Goal: Transaction & Acquisition: Purchase product/service

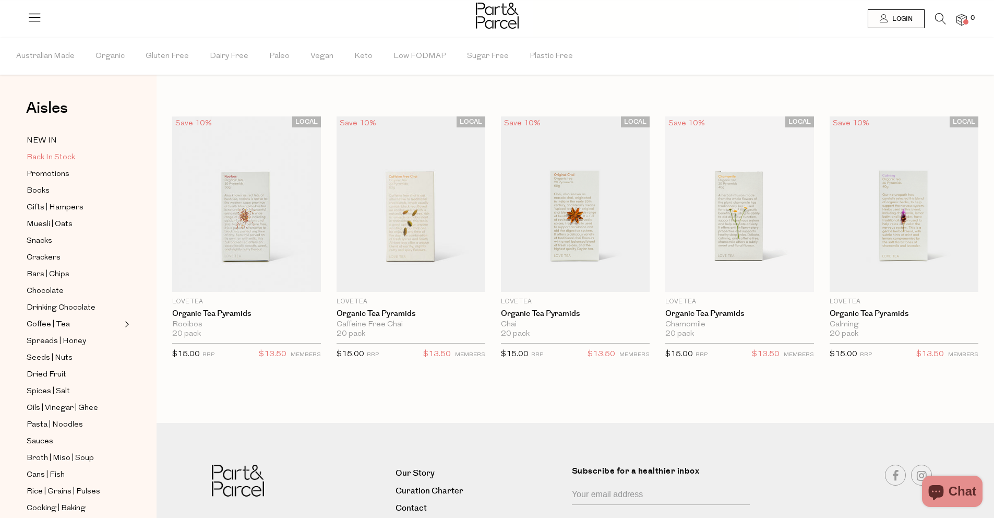
click at [56, 157] on span "Back In Stock" at bounding box center [51, 157] width 49 height 13
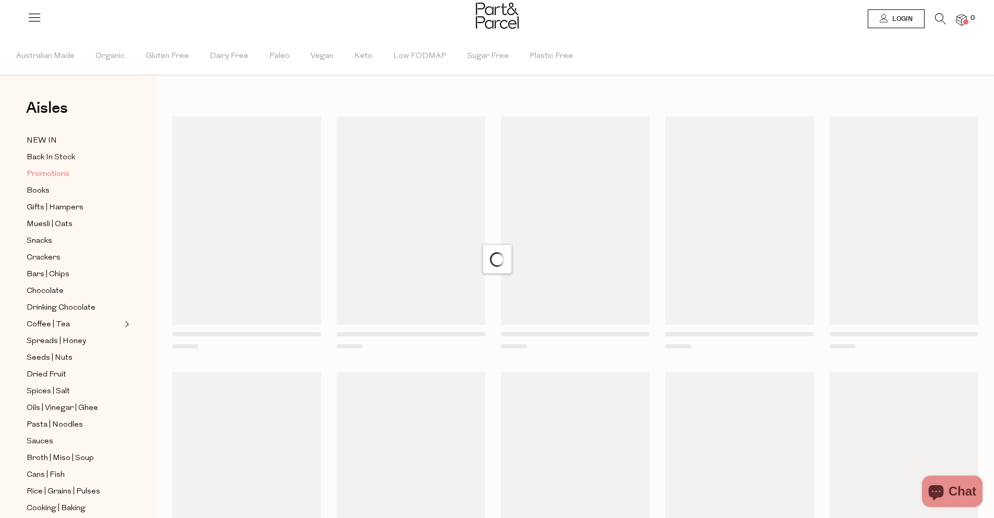
click at [52, 168] on span "Promotions" at bounding box center [48, 174] width 43 height 13
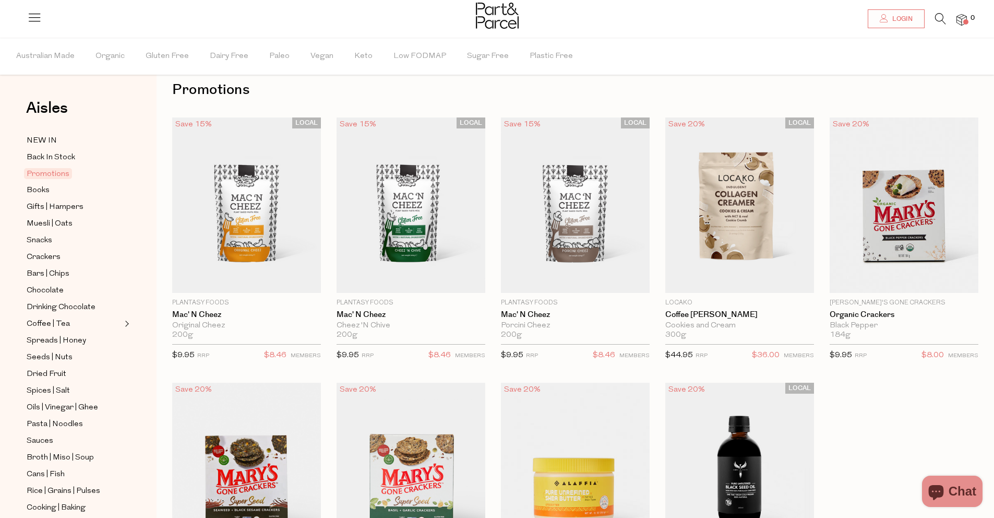
scroll to position [8, 0]
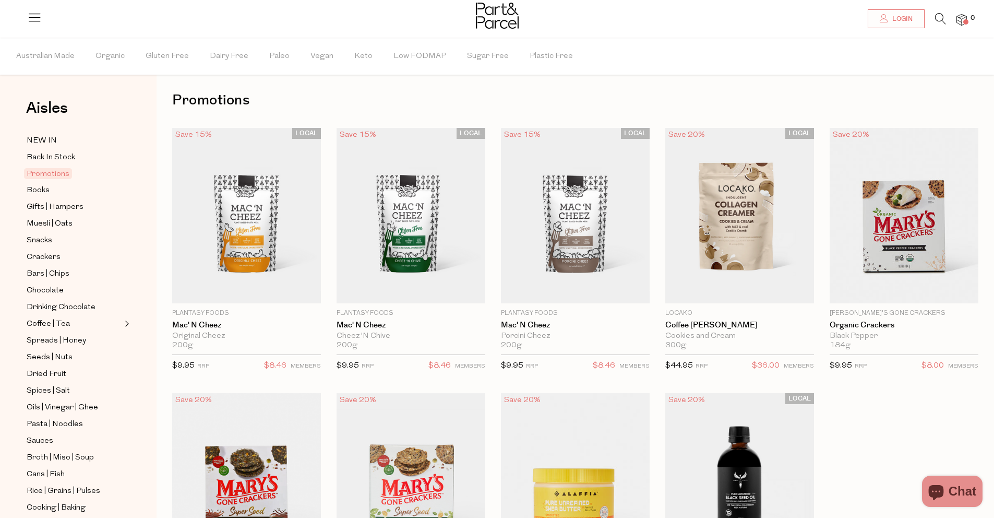
click at [485, 30] on div at bounding box center [497, 17] width 43 height 34
click at [489, 25] on img at bounding box center [497, 16] width 43 height 26
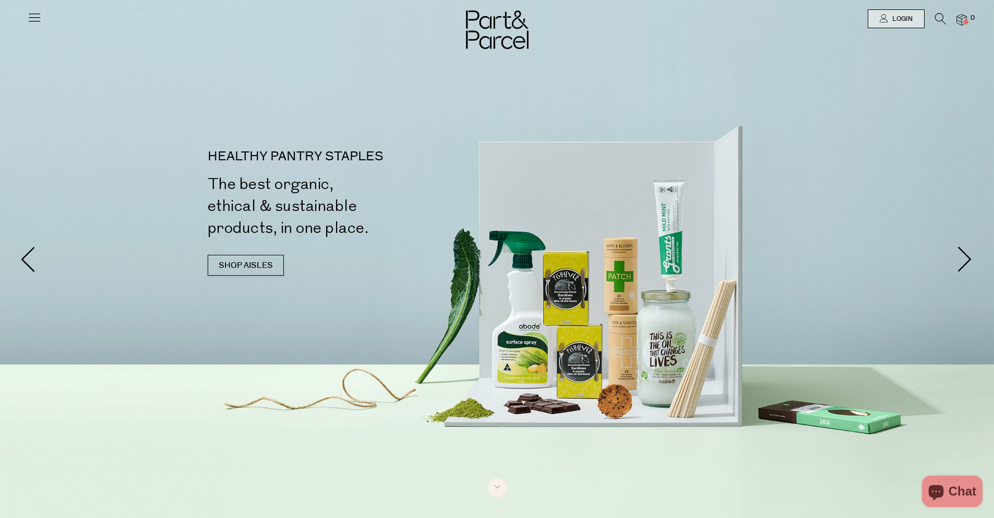
click at [947, 15] on li "0" at bounding box center [956, 20] width 21 height 14
click at [944, 17] on icon at bounding box center [940, 18] width 11 height 11
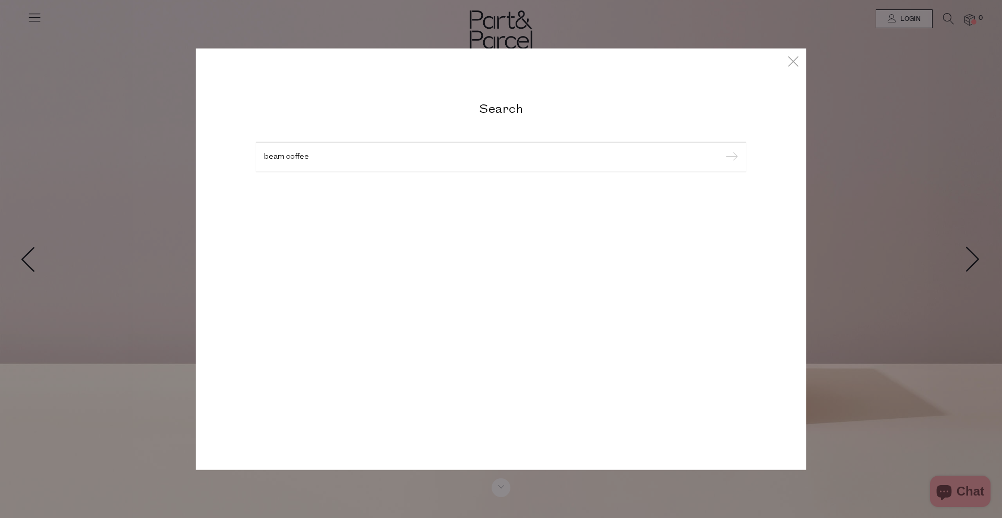
type input "beam coffee"
click at [722, 150] on input "submit" at bounding box center [730, 158] width 16 height 16
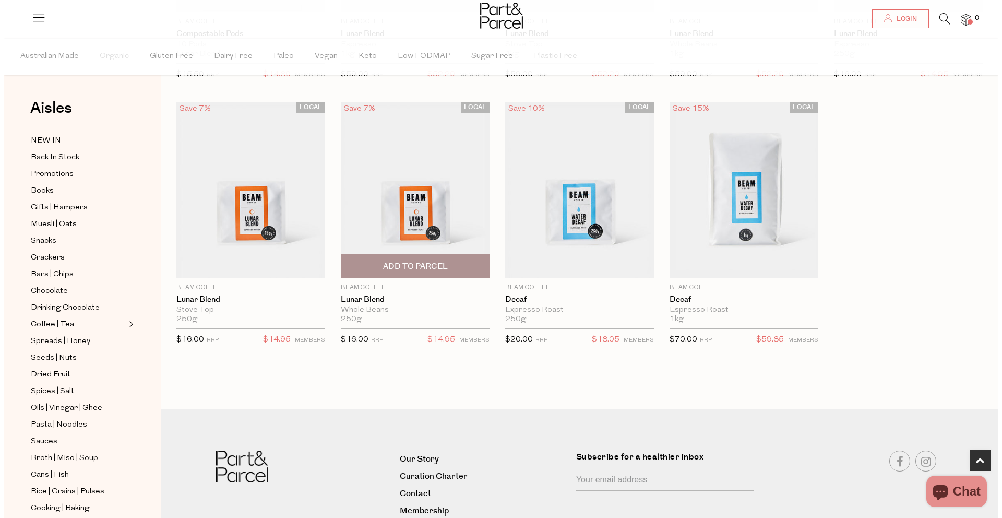
scroll to position [269, 0]
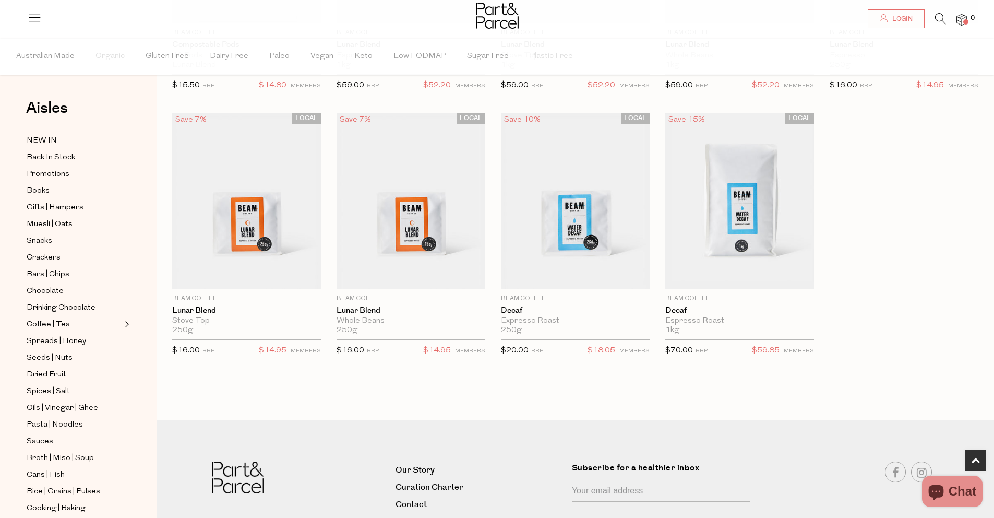
click at [939, 18] on icon at bounding box center [940, 18] width 11 height 11
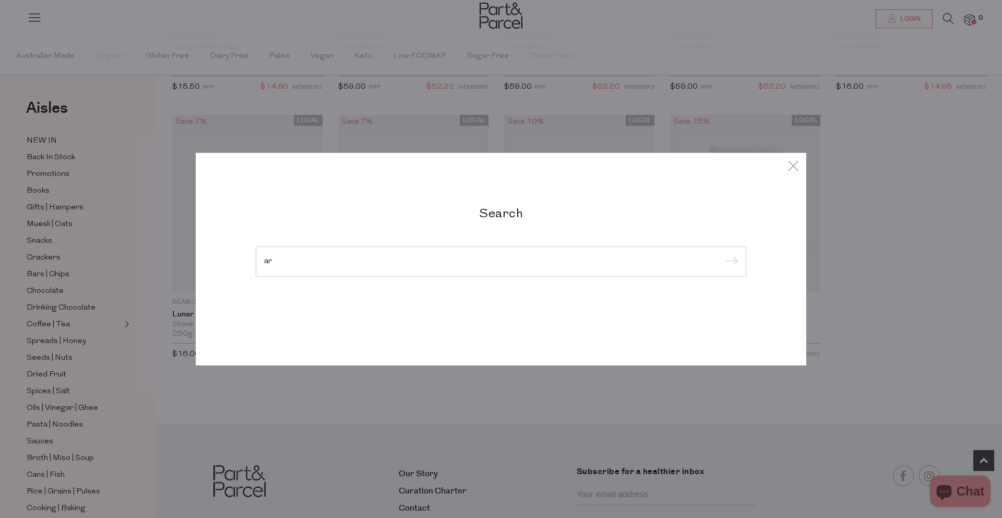
type input "a"
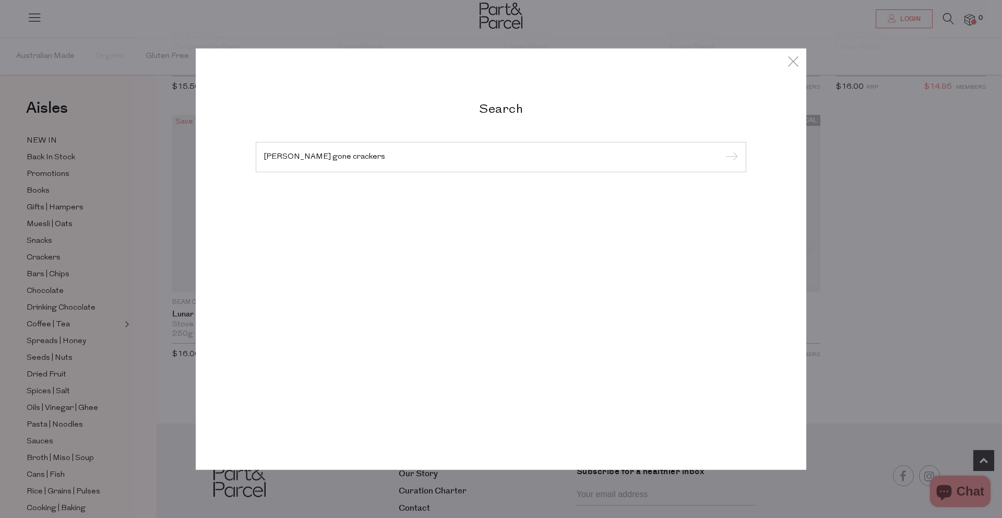
type input "marys gone crackers"
click at [722, 150] on input "submit" at bounding box center [730, 158] width 16 height 16
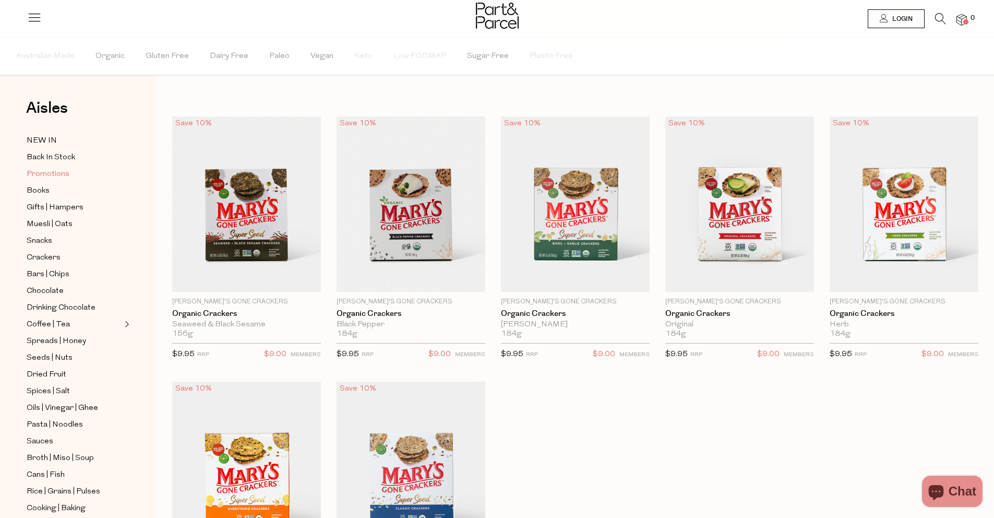
click at [59, 172] on span "Promotions" at bounding box center [48, 174] width 43 height 13
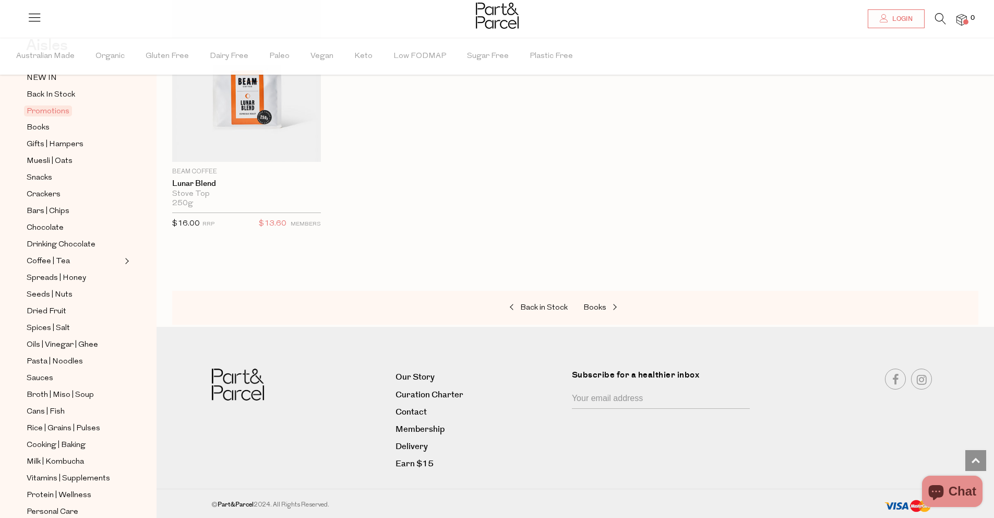
scroll to position [192, 0]
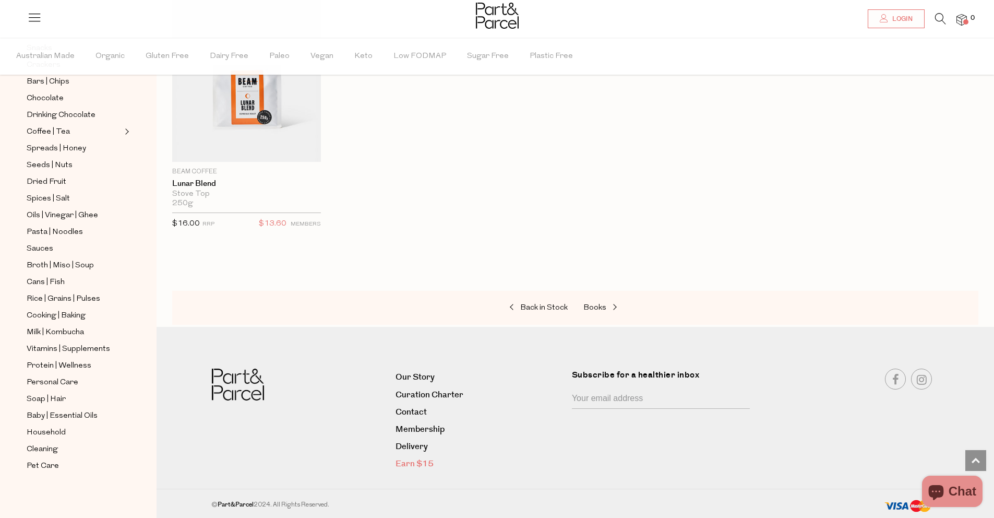
click at [411, 466] on link "Earn $15" at bounding box center [480, 464] width 169 height 14
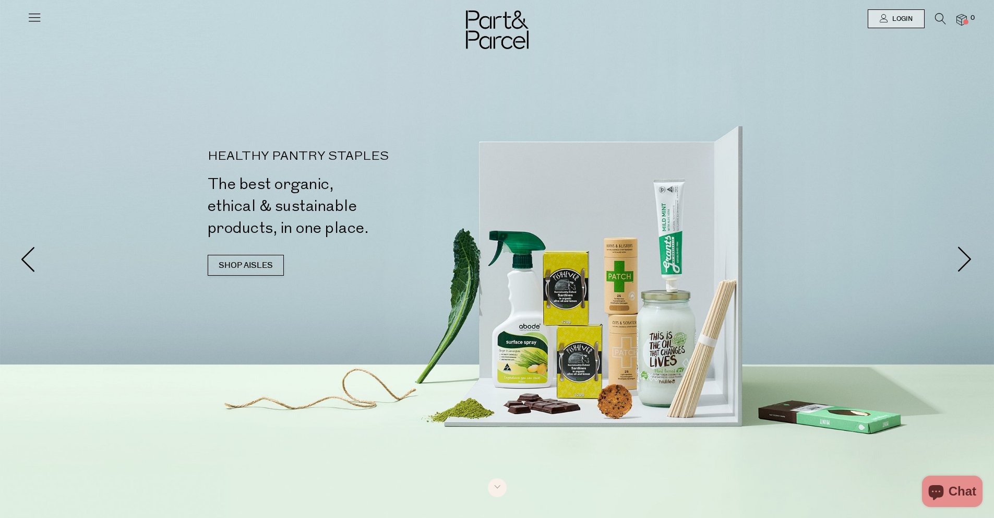
click at [28, 12] on icon at bounding box center [34, 17] width 15 height 15
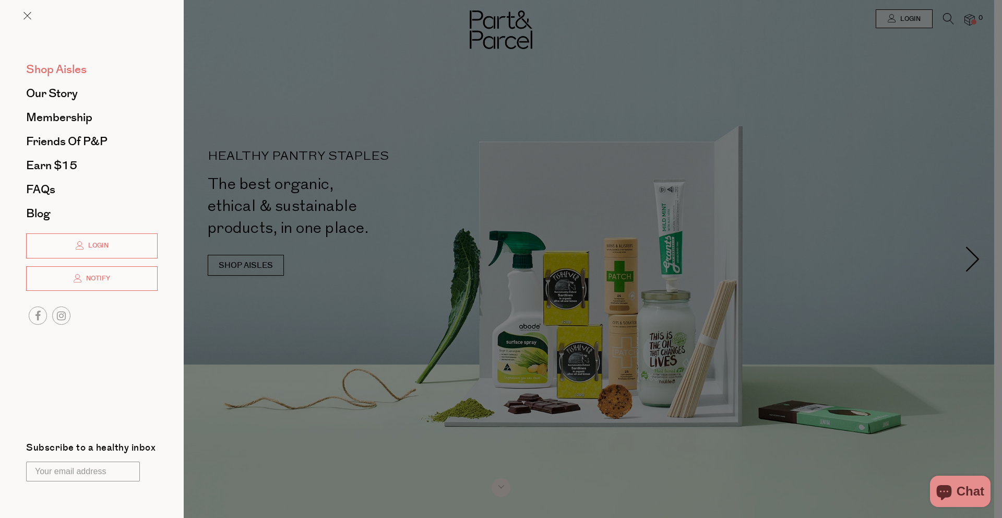
click at [61, 65] on span "Shop Aisles" at bounding box center [56, 69] width 61 height 17
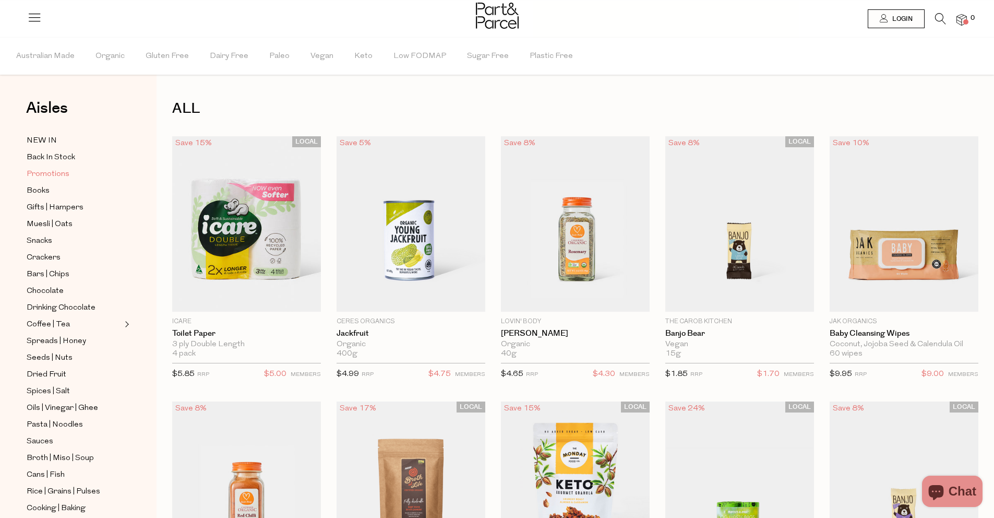
click at [72, 170] on link "Promotions" at bounding box center [74, 174] width 95 height 13
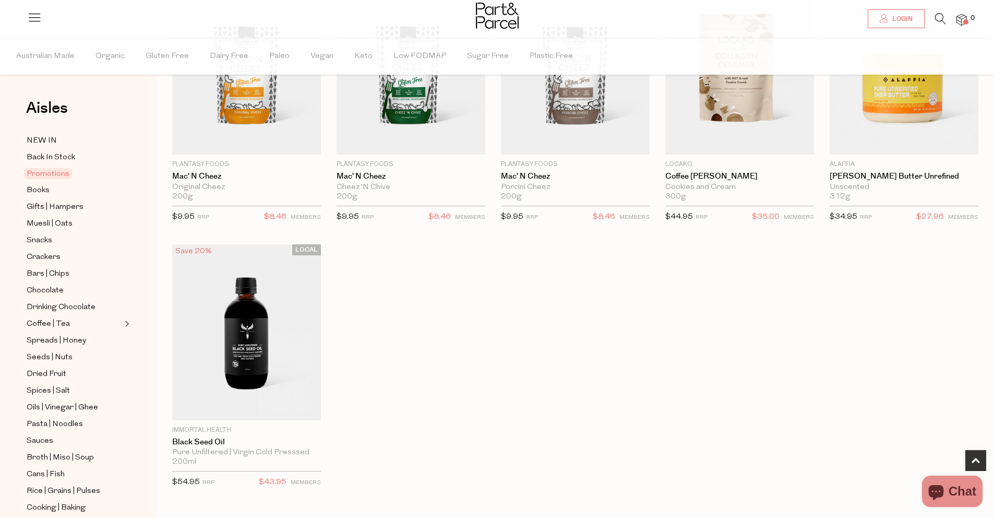
scroll to position [61, 0]
